Goal: Communication & Community: Answer question/provide support

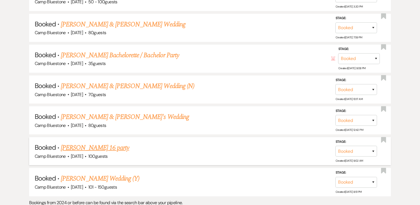
scroll to position [1499, 0]
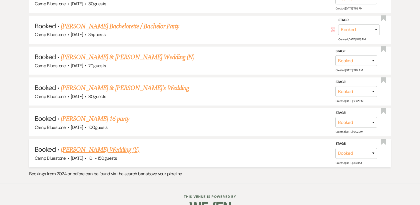
click at [118, 145] on link "[PERSON_NAME] Wedding (Y)" at bounding box center [100, 150] width 78 height 10
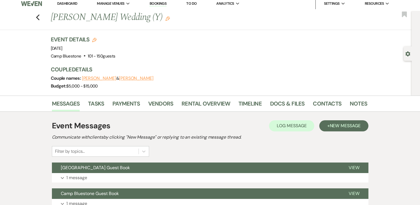
scroll to position [28, 0]
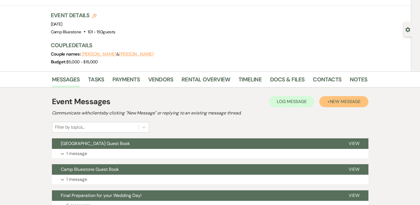
click at [339, 100] on span "New Message" at bounding box center [344, 101] width 31 height 6
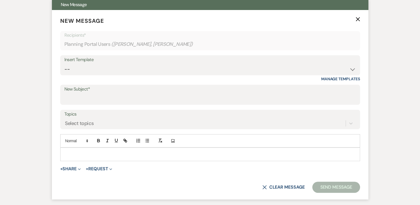
scroll to position [139, 0]
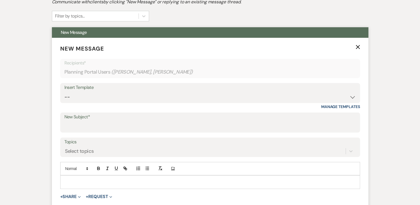
click at [156, 90] on div "Insert Template" at bounding box center [209, 87] width 291 height 8
click at [207, 92] on select "-- Weven Planning Portal Introduction (Booked Events) Tour Request Response Con…" at bounding box center [209, 97] width 291 height 11
select select "532"
click at [64, 92] on select "-- Weven Planning Portal Introduction (Booked Events) Tour Request Response Con…" at bounding box center [209, 97] width 291 height 11
type input "Review"
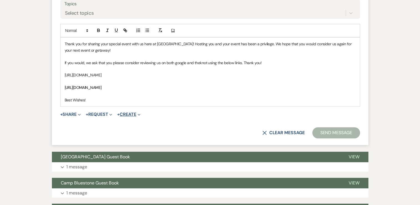
scroll to position [277, 0]
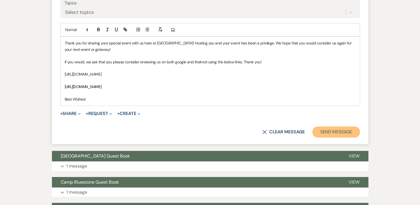
click at [335, 130] on button "Send Message" at bounding box center [335, 131] width 47 height 11
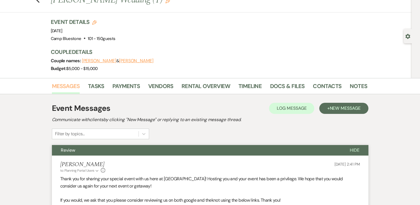
scroll to position [0, 0]
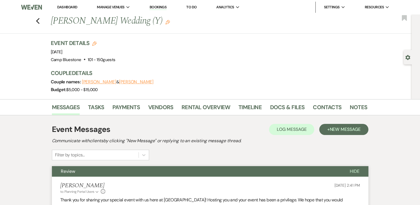
click at [69, 6] on link "Dashboard" at bounding box center [67, 7] width 20 height 5
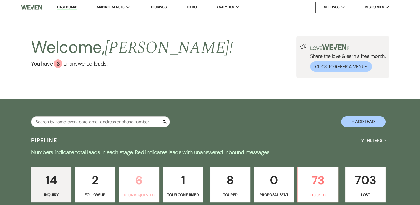
click at [148, 186] on p "6" at bounding box center [138, 180] width 33 height 19
select select "2"
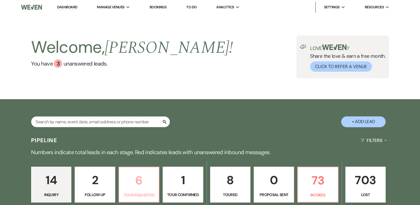
select select "2"
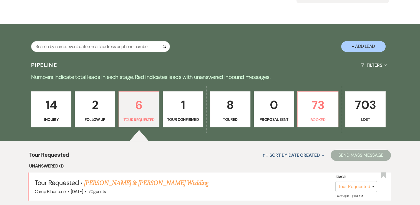
scroll to position [28, 0]
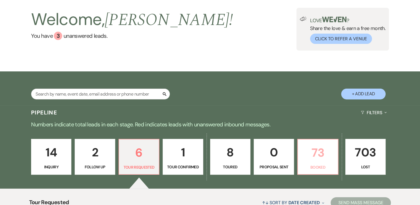
click at [317, 151] on p "73" at bounding box center [317, 152] width 33 height 19
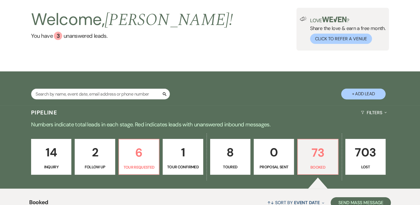
scroll to position [166, 0]
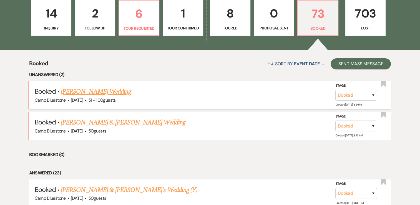
click at [110, 92] on link "[PERSON_NAME] Wedding" at bounding box center [96, 92] width 70 height 10
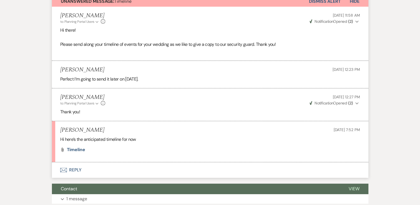
scroll to position [139, 0]
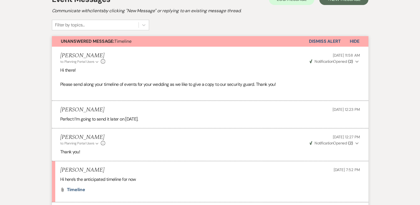
click at [319, 39] on button "Dismiss Alert" at bounding box center [325, 41] width 32 height 11
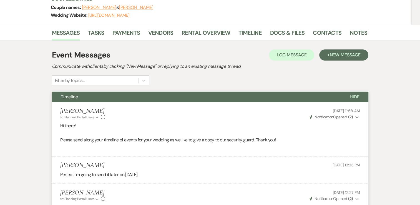
scroll to position [0, 0]
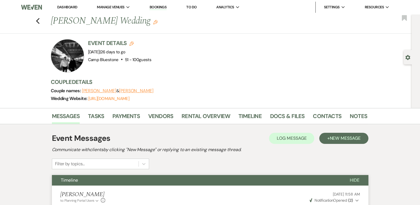
click at [64, 6] on link "Dashboard" at bounding box center [67, 7] width 20 height 5
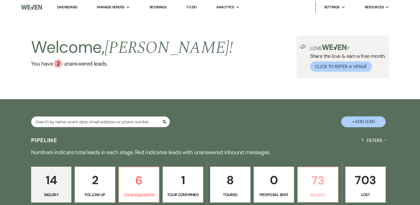
click at [317, 180] on p "73" at bounding box center [317, 180] width 33 height 19
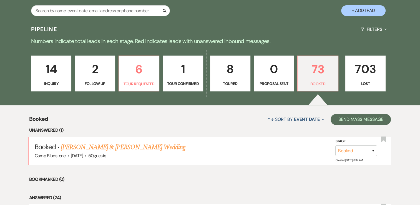
scroll to position [139, 0]
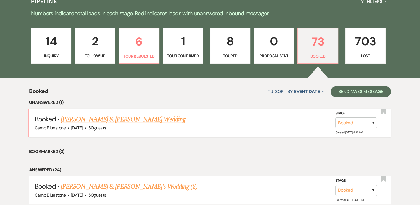
click at [135, 119] on link "[PERSON_NAME] & [PERSON_NAME] Wedding" at bounding box center [123, 119] width 124 height 10
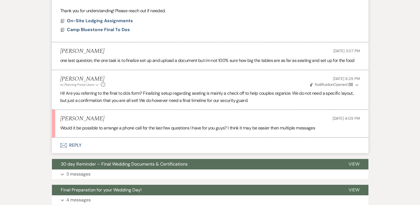
scroll to position [277, 0]
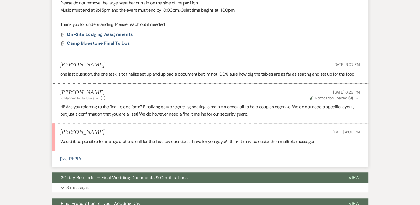
click at [77, 158] on button "Envelope Reply" at bounding box center [210, 159] width 316 height 16
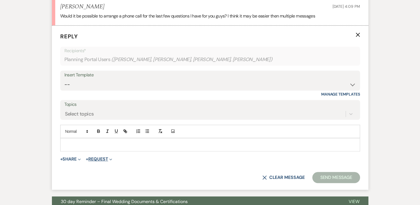
scroll to position [407, 0]
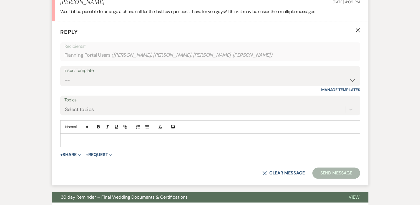
click at [90, 139] on p at bounding box center [210, 140] width 291 height 6
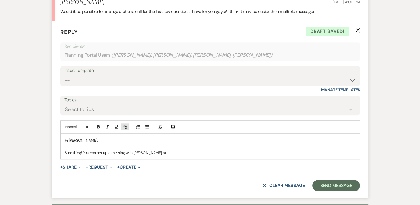
click at [126, 127] on icon "button" at bounding box center [126, 127] width 2 height 2
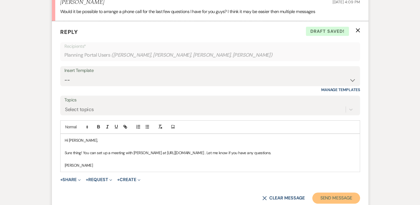
click at [331, 196] on button "Send Message" at bounding box center [335, 197] width 47 height 11
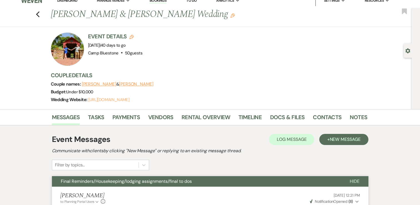
scroll to position [0, 0]
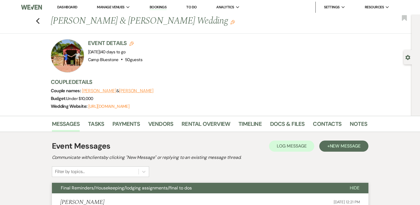
click at [60, 5] on link "Dashboard" at bounding box center [67, 7] width 20 height 5
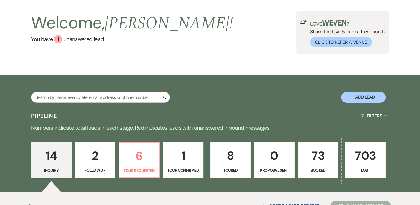
scroll to position [55, 0]
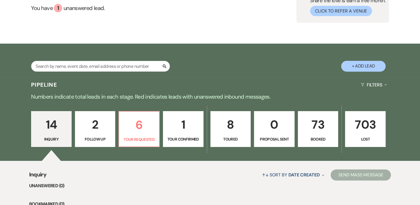
click at [312, 127] on p "73" at bounding box center [317, 124] width 33 height 19
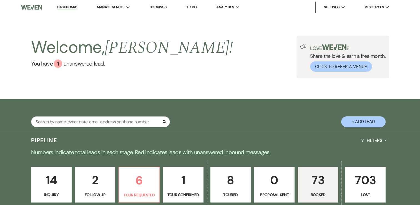
click at [52, 182] on p "14" at bounding box center [51, 180] width 33 height 19
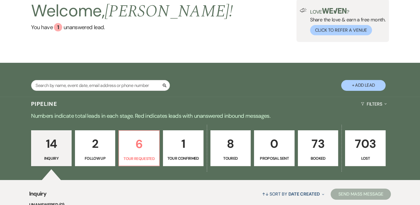
scroll to position [111, 0]
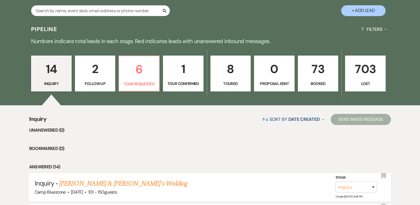
click at [55, 70] on p "14" at bounding box center [51, 69] width 33 height 19
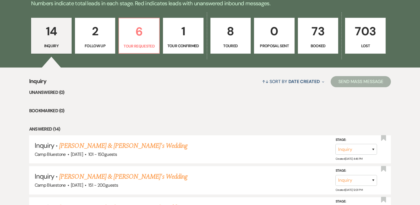
scroll to position [194, 0]
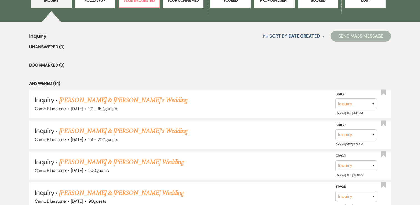
click at [130, 99] on link "[PERSON_NAME] & [PERSON_NAME]'s Wedding" at bounding box center [123, 100] width 128 height 10
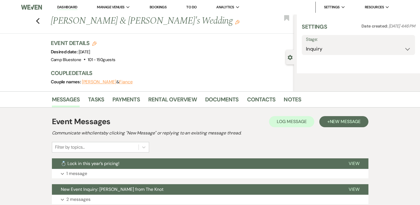
select select "2"
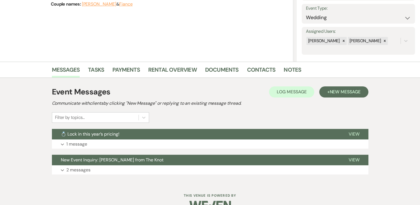
scroll to position [91, 0]
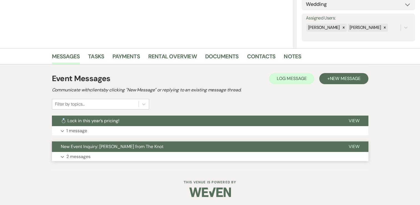
click at [119, 146] on span "New Event Inquiry: [PERSON_NAME] from The Knot" at bounding box center [112, 146] width 103 height 6
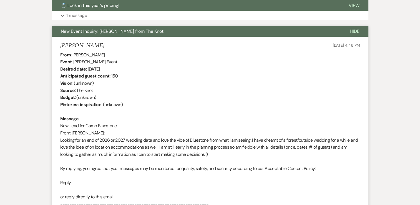
scroll to position [202, 0]
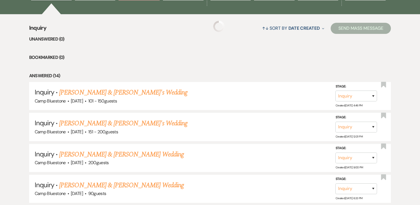
scroll to position [194, 0]
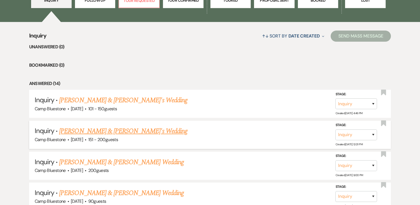
click at [85, 130] on link "[PERSON_NAME] & [PERSON_NAME]'s Wedding" at bounding box center [123, 131] width 128 height 10
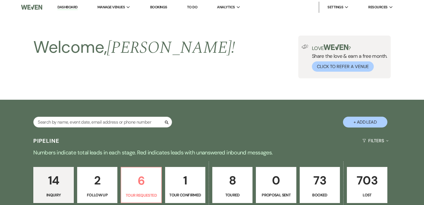
select select "2"
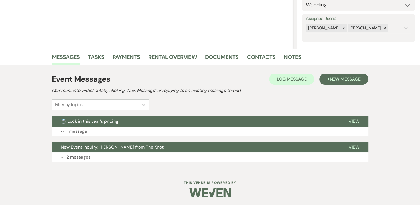
scroll to position [91, 0]
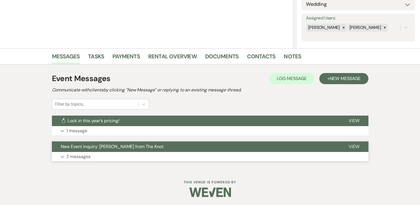
click at [78, 158] on p "2 messages" at bounding box center [78, 156] width 24 height 7
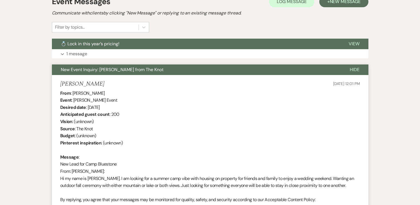
scroll to position [230, 0]
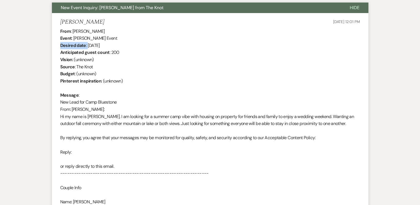
drag, startPoint x: 60, startPoint y: 44, endPoint x: 87, endPoint y: 45, distance: 27.5
click at [87, 45] on div "From : [PERSON_NAME] Event : [PERSON_NAME] Event Desired date : [DATE] Anticipa…" at bounding box center [210, 138] width 300 height 220
copy div "Desired date :"
drag, startPoint x: 60, startPoint y: 52, endPoint x: 110, endPoint y: 52, distance: 49.9
click at [110, 52] on div "From : [PERSON_NAME] Event : [PERSON_NAME] Event Desired date : [DATE] Anticipa…" at bounding box center [210, 138] width 300 height 220
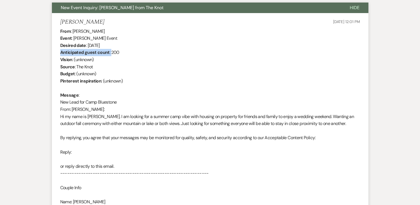
copy div "Anticipated guest count :"
drag, startPoint x: 60, startPoint y: 59, endPoint x: 74, endPoint y: 58, distance: 14.2
click at [74, 58] on div "From : [PERSON_NAME] Event : [PERSON_NAME] Event Desired date : [DATE] Anticipa…" at bounding box center [210, 138] width 300 height 220
copy div "Vision :"
drag, startPoint x: 60, startPoint y: 74, endPoint x: 76, endPoint y: 74, distance: 16.4
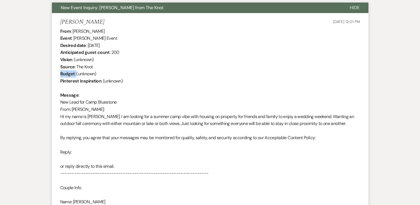
click at [76, 74] on div "From : [PERSON_NAME] Event : [PERSON_NAME] Event Desired date : [DATE] Anticipa…" at bounding box center [210, 138] width 300 height 220
copy div "Budget :"
drag, startPoint x: 60, startPoint y: 94, endPoint x: 79, endPoint y: 93, distance: 18.9
click at [79, 93] on div "From : [PERSON_NAME] Event : [PERSON_NAME] Event Desired date : [DATE] Anticipa…" at bounding box center [210, 138] width 300 height 220
copy div "Message :"
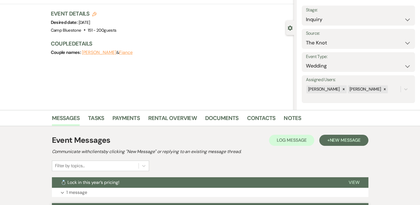
scroll to position [0, 0]
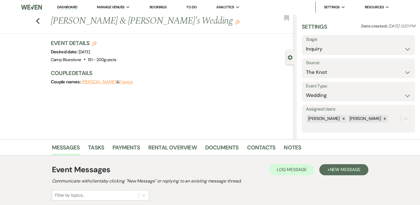
click at [66, 8] on link "Dashboard" at bounding box center [67, 7] width 20 height 5
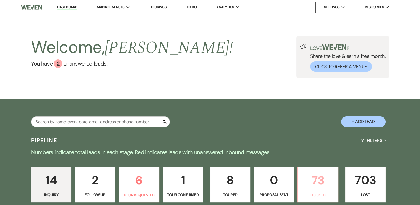
click at [319, 185] on p "73" at bounding box center [317, 180] width 33 height 19
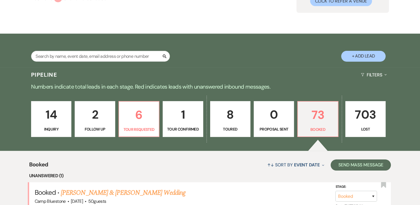
scroll to position [139, 0]
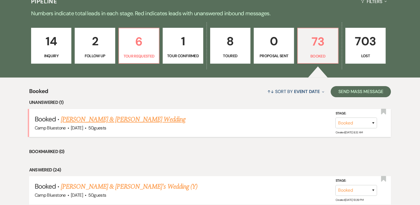
click at [149, 120] on link "[PERSON_NAME] & [PERSON_NAME] Wedding" at bounding box center [123, 119] width 124 height 10
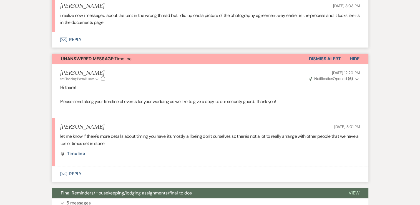
scroll to position [472, 0]
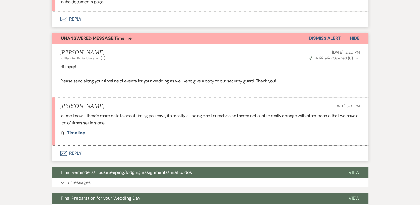
click at [80, 132] on span "timeline" at bounding box center [76, 133] width 18 height 6
click at [179, 131] on div "Attach File timeline" at bounding box center [210, 133] width 300 height 4
click at [77, 153] on button "Envelope Reply" at bounding box center [210, 153] width 316 height 16
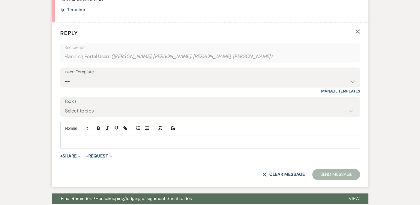
scroll to position [596, 0]
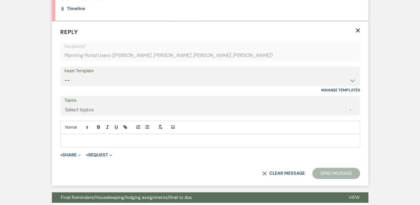
click at [118, 135] on div at bounding box center [209, 140] width 299 height 13
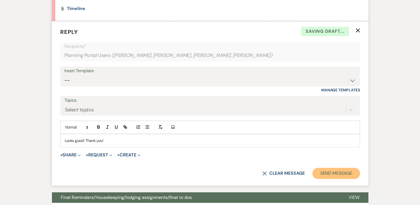
click at [323, 170] on button "Send Message" at bounding box center [335, 173] width 47 height 11
